Goal: Task Accomplishment & Management: Use online tool/utility

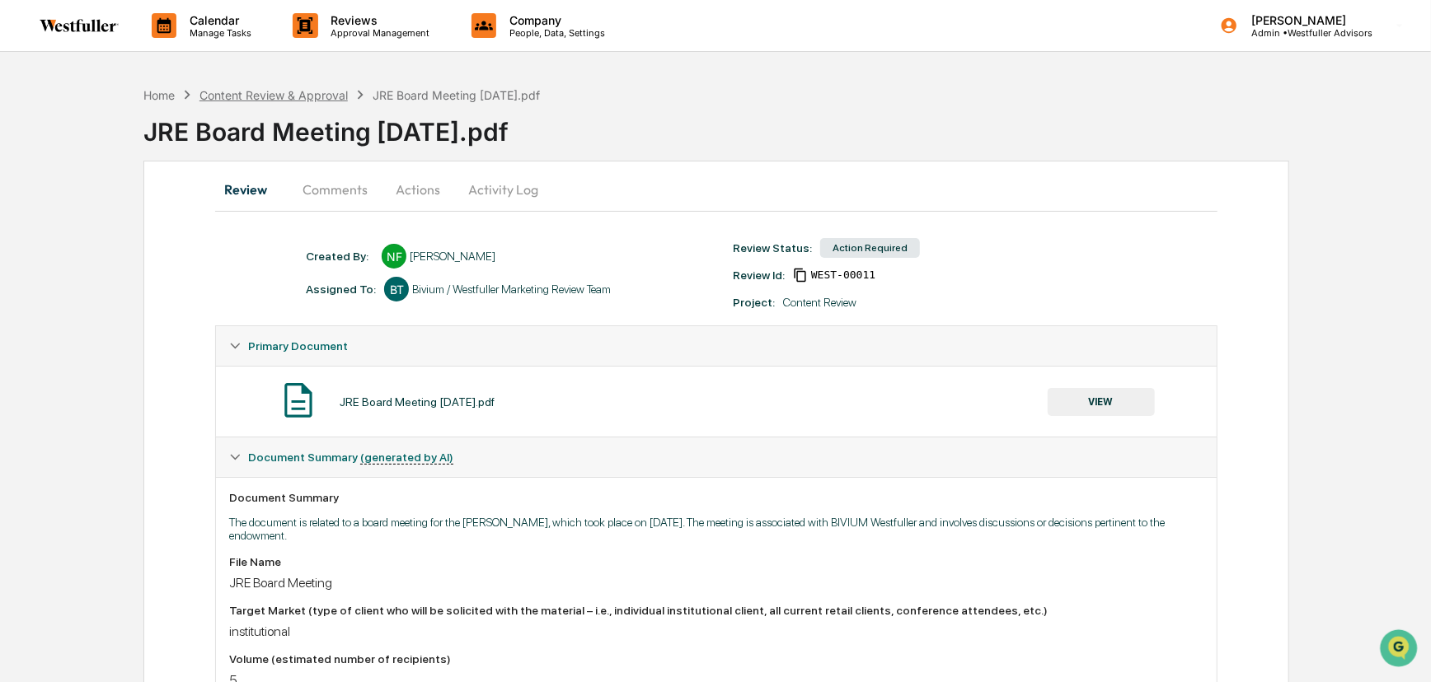
click at [310, 91] on div "Content Review & Approval" at bounding box center [273, 95] width 148 height 14
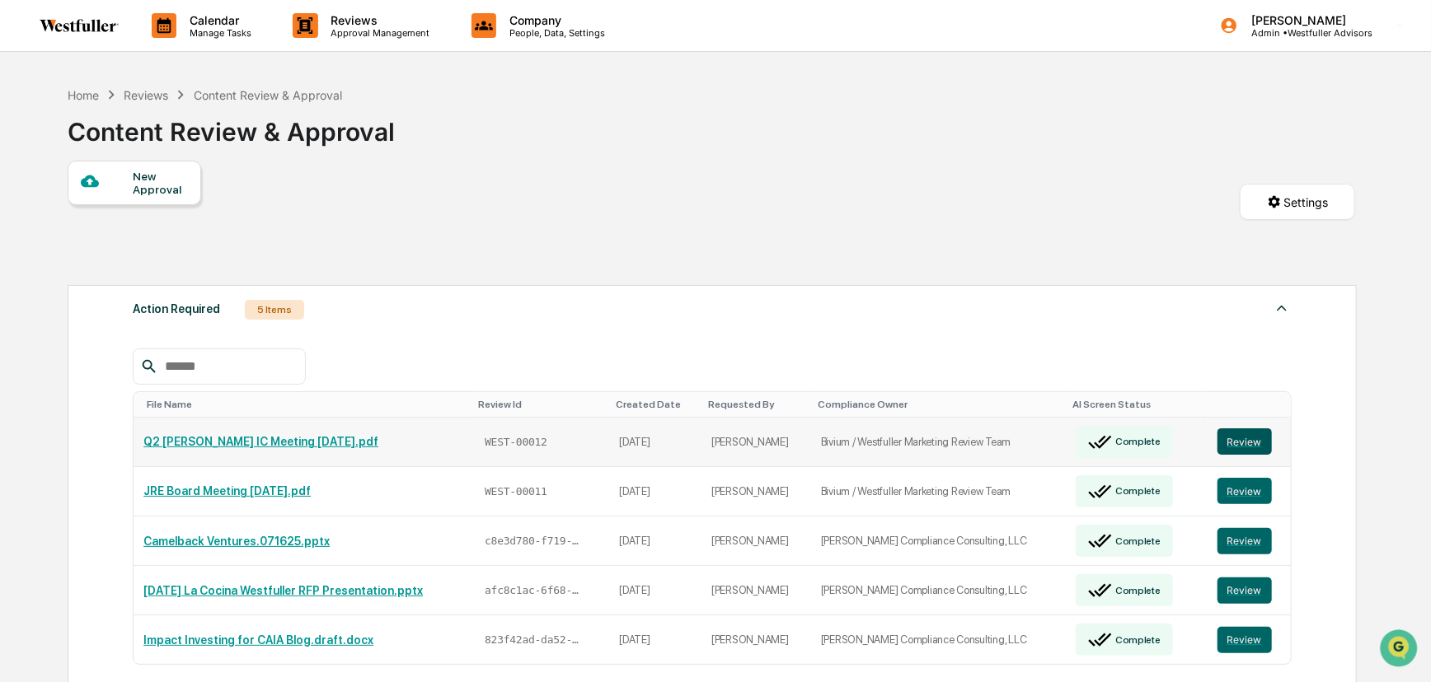
click at [1232, 452] on button "Review" at bounding box center [1244, 442] width 54 height 26
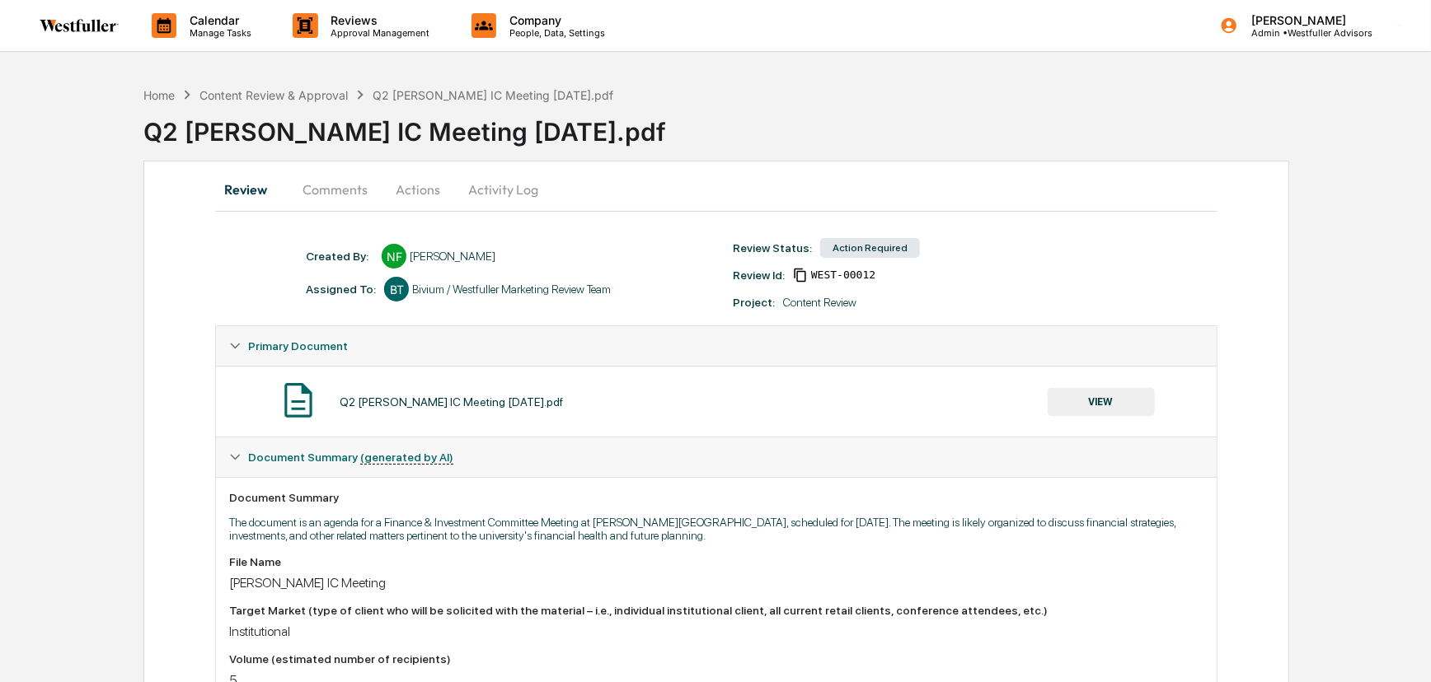
click at [1116, 403] on button "VIEW" at bounding box center [1101, 402] width 107 height 28
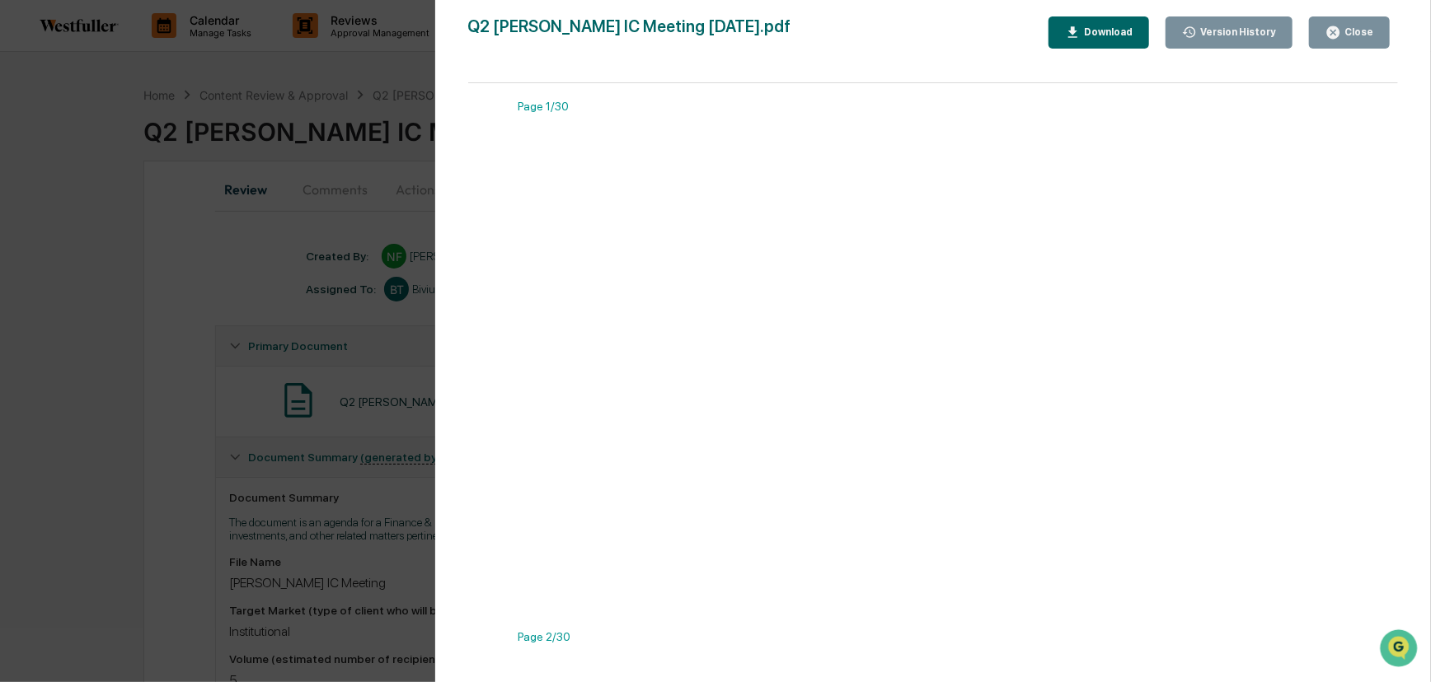
click at [1216, 44] on button "Version History" at bounding box center [1229, 32] width 128 height 32
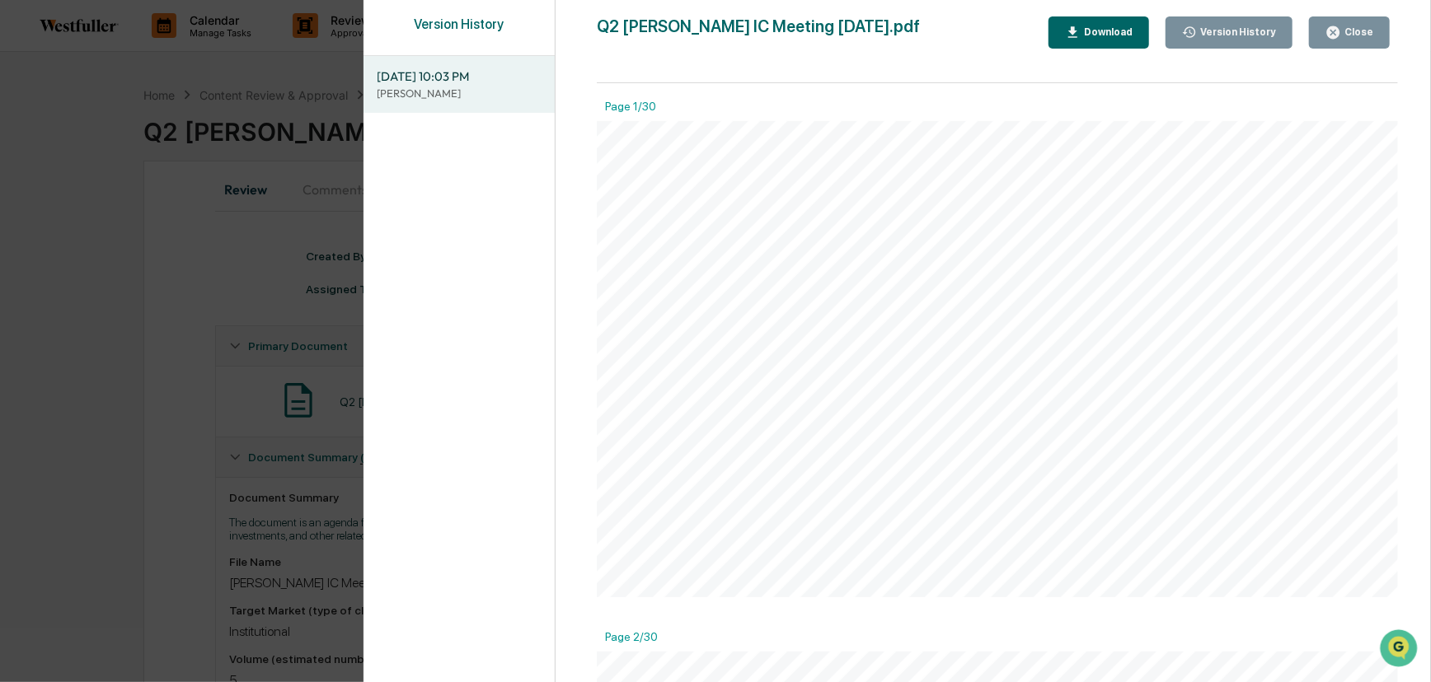
click at [1134, 21] on button "Download" at bounding box center [1098, 32] width 101 height 32
